Goal: Task Accomplishment & Management: Complete application form

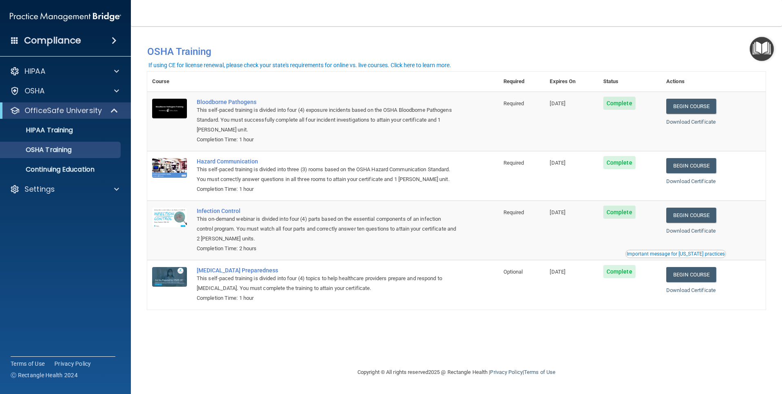
click at [622, 334] on div "You have a course that has expired or is incomplete. Please complete the course…" at bounding box center [456, 196] width 619 height 324
click at [44, 127] on p "HIPAA Training" at bounding box center [38, 130] width 67 height 8
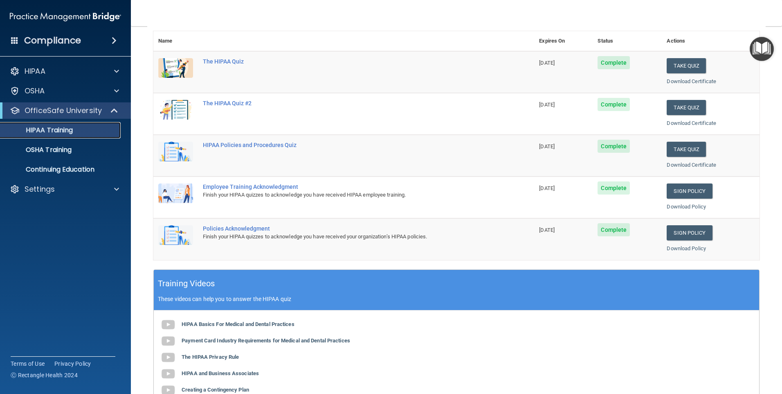
scroll to position [82, 0]
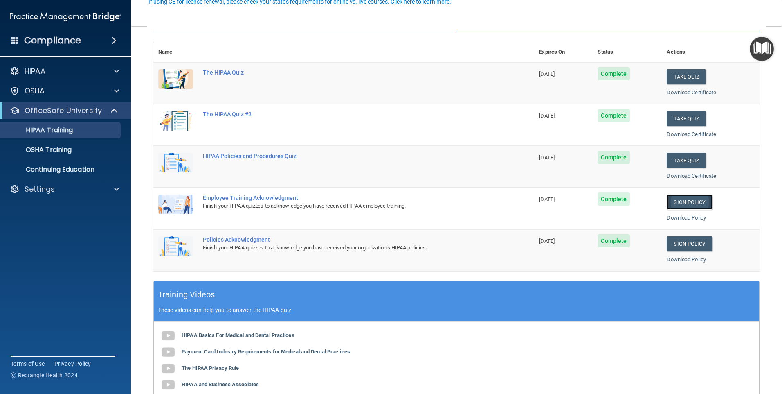
click at [697, 199] on link "Sign Policy" at bounding box center [689, 201] width 45 height 15
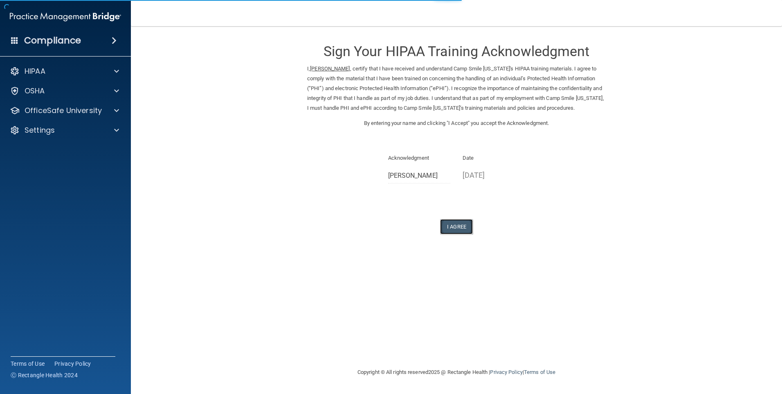
click at [463, 234] on button "I Agree" at bounding box center [456, 226] width 33 height 15
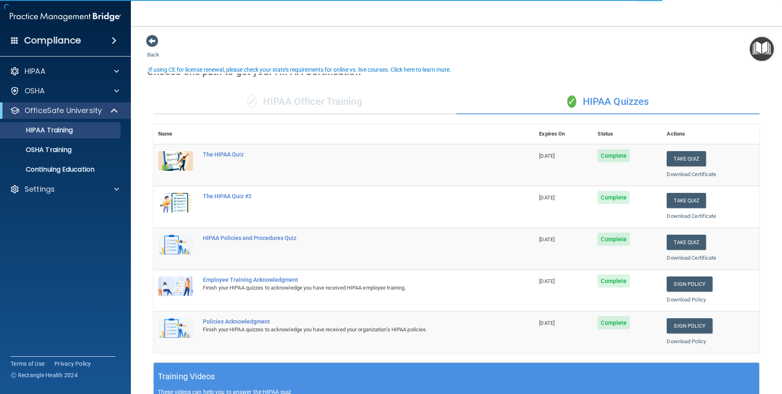
scroll to position [164, 0]
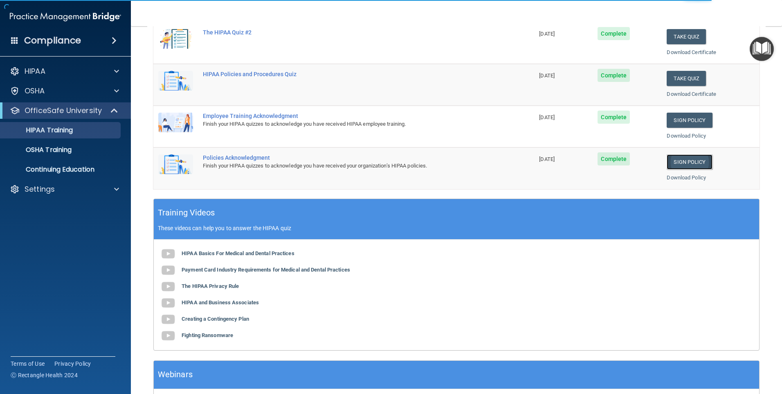
click at [686, 164] on link "Sign Policy" at bounding box center [689, 161] width 45 height 15
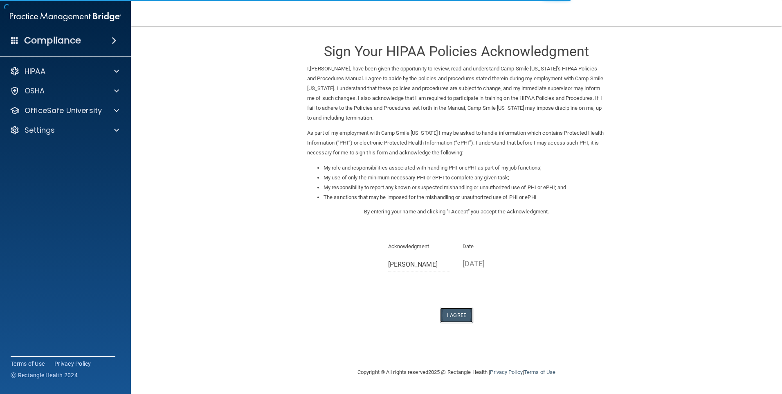
click at [463, 316] on button "I Agree" at bounding box center [456, 314] width 33 height 15
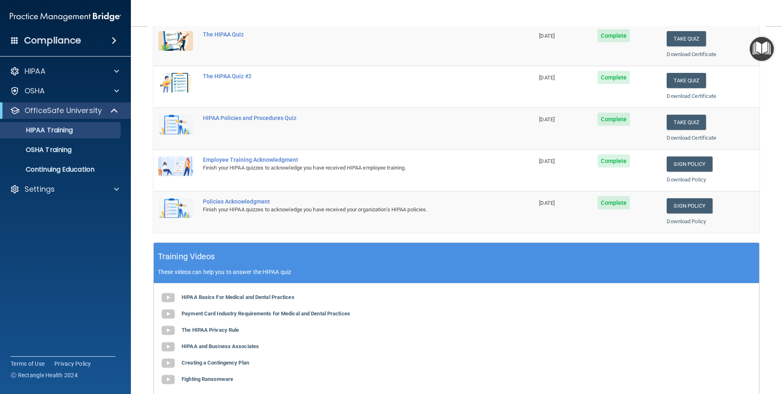
scroll to position [59, 0]
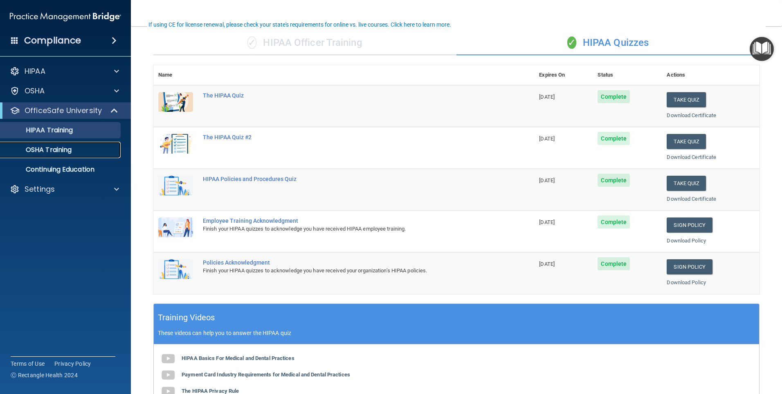
click at [67, 149] on p "OSHA Training" at bounding box center [38, 150] width 66 height 8
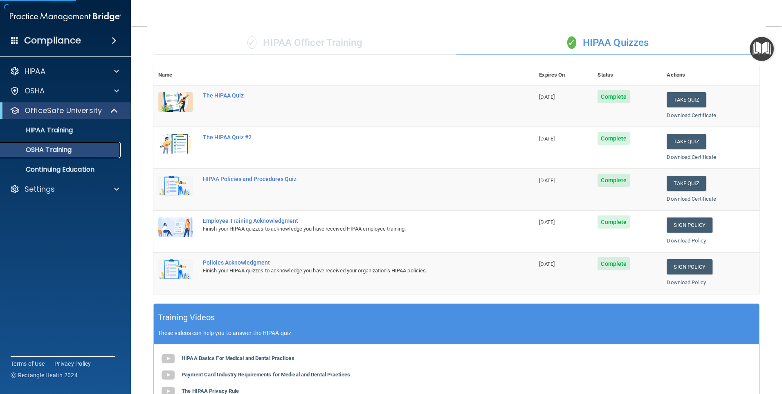
click at [63, 152] on p "OSHA Training" at bounding box center [38, 150] width 66 height 8
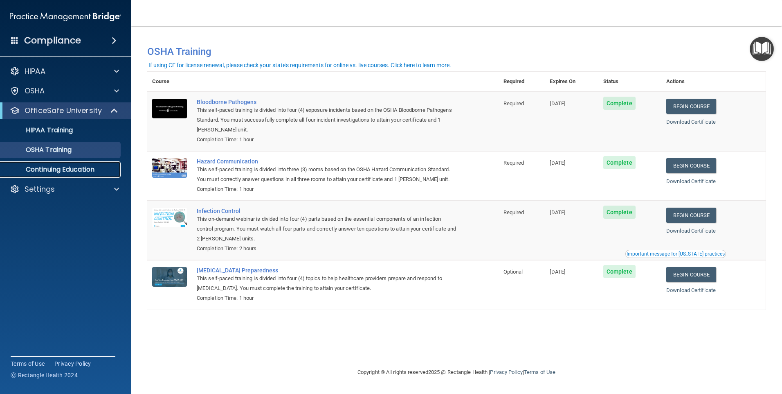
click at [56, 171] on p "Continuing Education" at bounding box center [61, 169] width 112 height 8
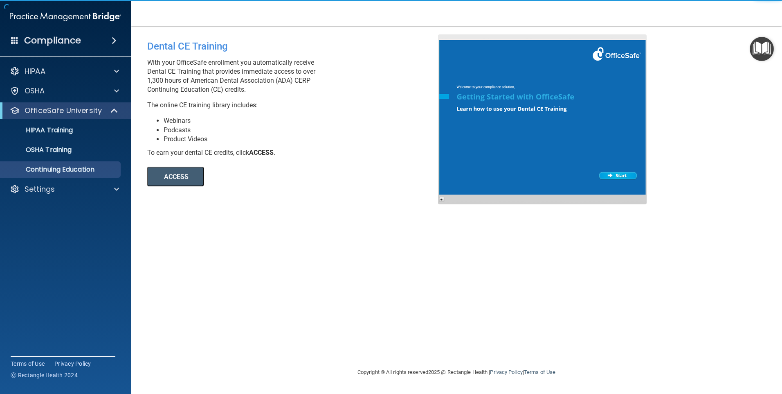
click at [173, 177] on button "ACCESS" at bounding box center [175, 176] width 56 height 20
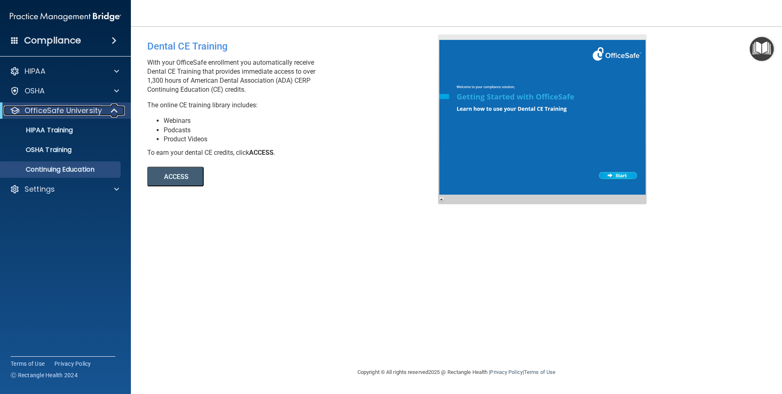
click at [116, 107] on span at bounding box center [115, 111] width 7 height 10
